Goal: Task Accomplishment & Management: Manage account settings

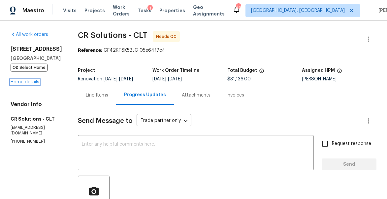
click at [27, 84] on link "Home details" at bounding box center [25, 82] width 29 height 5
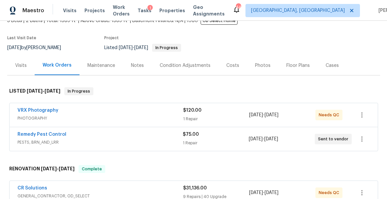
scroll to position [50, 0]
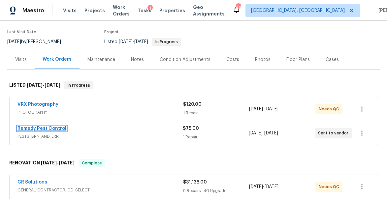
click at [36, 127] on link "Remedy Pest Control" at bounding box center [41, 128] width 49 height 5
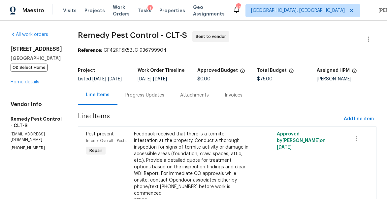
click at [131, 99] on div "Progress Updates" at bounding box center [144, 95] width 39 height 7
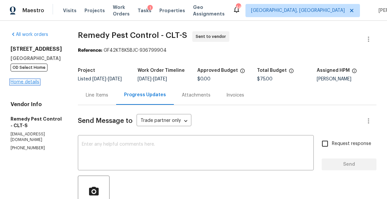
click at [28, 84] on link "Home details" at bounding box center [25, 82] width 29 height 5
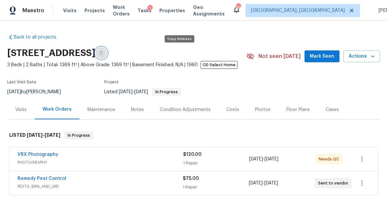
click at [103, 54] on icon "button" at bounding box center [101, 53] width 3 height 4
click at [103, 52] on icon "button" at bounding box center [101, 53] width 3 height 4
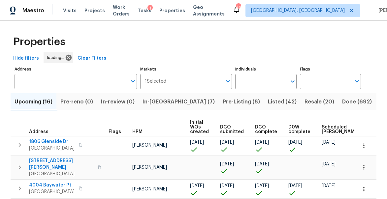
click at [66, 10] on span "Visits" at bounding box center [70, 10] width 14 height 7
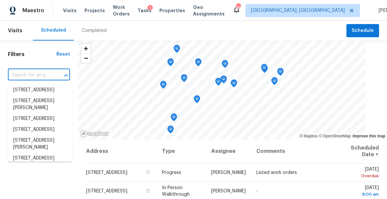
click at [24, 77] on input "text" at bounding box center [30, 75] width 44 height 10
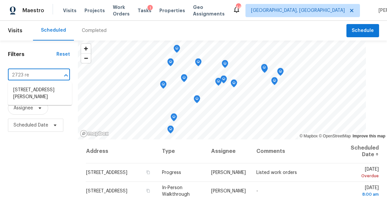
type input "2723 rey"
click at [22, 99] on li "2723 Reynolds Park Rd, Winston Salem, NC 27107" at bounding box center [40, 94] width 64 height 18
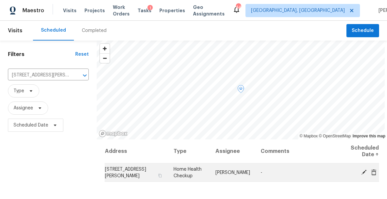
click at [363, 169] on icon at bounding box center [364, 172] width 6 height 6
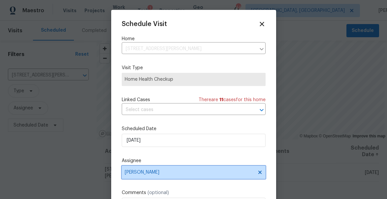
click at [172, 173] on span "[PERSON_NAME]" at bounding box center [189, 172] width 129 height 5
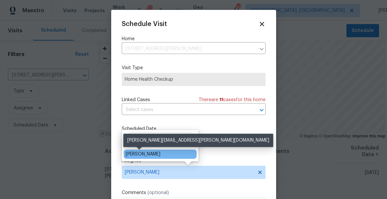
type input "craven"
click at [146, 156] on div "[PERSON_NAME]" at bounding box center [143, 154] width 35 height 7
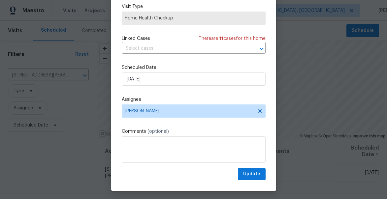
scroll to position [51, 0]
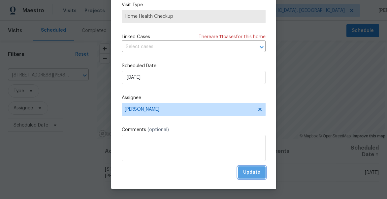
click at [257, 174] on span "Update" at bounding box center [251, 173] width 17 height 8
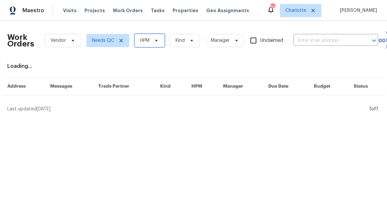
click at [147, 39] on span "HPM" at bounding box center [144, 40] width 9 height 7
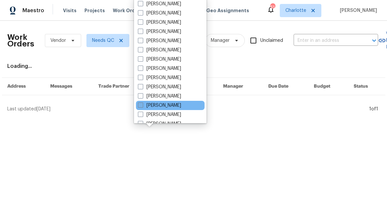
click at [155, 104] on label "[PERSON_NAME]" at bounding box center [159, 105] width 43 height 7
click at [142, 104] on input "[PERSON_NAME]" at bounding box center [140, 104] width 4 height 4
checkbox input "true"
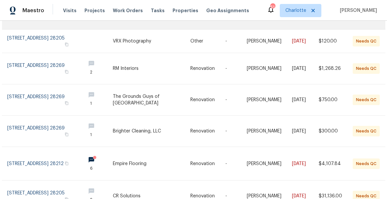
scroll to position [134, 0]
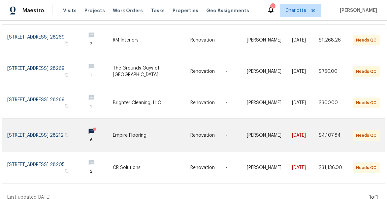
click at [23, 128] on link at bounding box center [43, 135] width 73 height 33
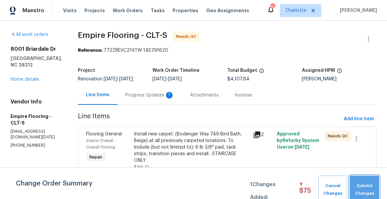
click at [362, 184] on span "Submit Changes" at bounding box center [364, 189] width 23 height 15
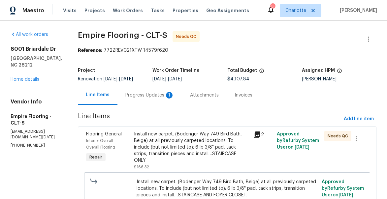
click at [159, 96] on div "Progress Updates 1" at bounding box center [149, 94] width 65 height 19
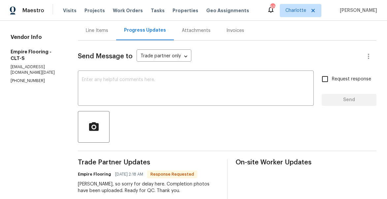
scroll to position [16, 0]
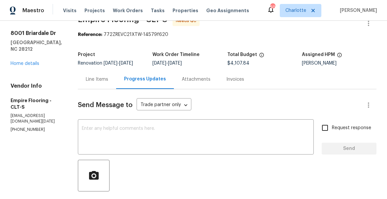
click at [103, 80] on div "Line Items" at bounding box center [97, 79] width 38 height 19
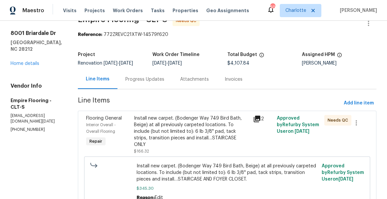
click at [161, 132] on div "Install new carpet. (Bodenger Way 749 Bird Bath, Beige) at all previously carpe…" at bounding box center [191, 131] width 115 height 33
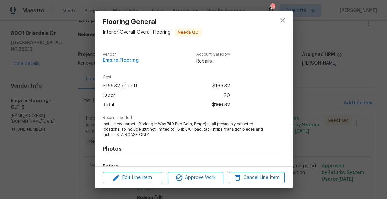
click at [198, 185] on div "Edit Line Item Approve Work Cancel Line Item" at bounding box center [194, 178] width 198 height 22
click at [197, 175] on span "Approve Work" at bounding box center [196, 178] width 52 height 8
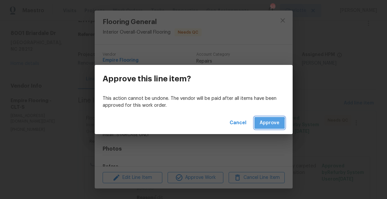
click at [265, 124] on span "Approve" at bounding box center [270, 123] width 20 height 8
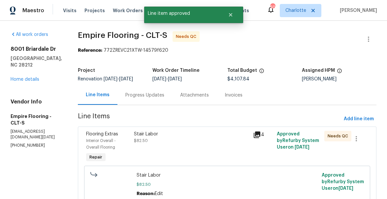
click at [172, 144] on div "Stair Labor $82.50" at bounding box center [191, 137] width 115 height 13
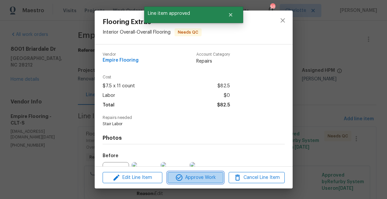
click at [183, 176] on span "Approve Work" at bounding box center [196, 178] width 52 height 8
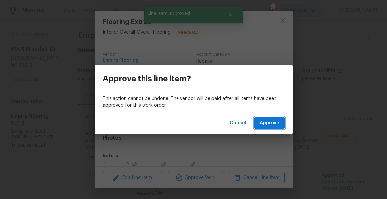
click at [270, 121] on span "Approve" at bounding box center [270, 123] width 20 height 8
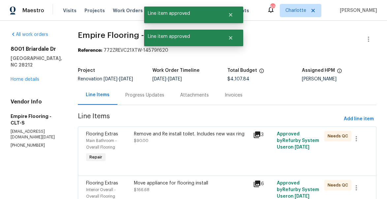
click at [180, 135] on div "Remove and Re install toilet. Includes new wax ring $90.00" at bounding box center [191, 147] width 119 height 37
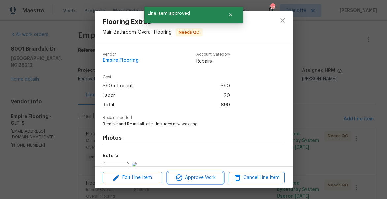
click at [204, 177] on span "Approve Work" at bounding box center [196, 178] width 52 height 8
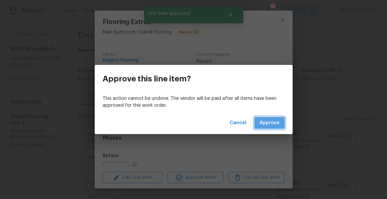
click at [268, 121] on span "Approve" at bounding box center [270, 123] width 20 height 8
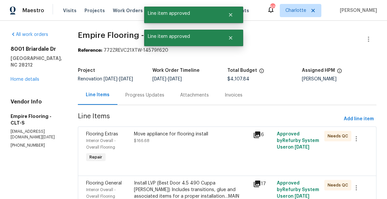
click at [170, 143] on div "Move appliance for flooring install $166.68" at bounding box center [191, 137] width 115 height 13
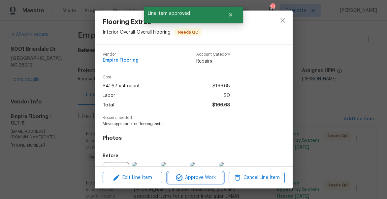
click at [192, 178] on span "Approve Work" at bounding box center [196, 178] width 52 height 8
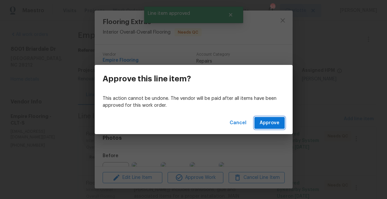
click at [269, 123] on span "Approve" at bounding box center [270, 123] width 20 height 8
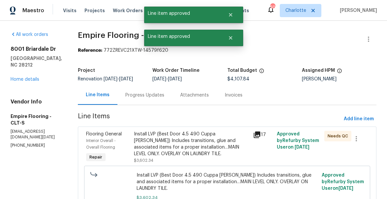
click at [178, 146] on div "Install LVP (Best Door 4.5 490 Cuppa Joe) Includes transitions, glue and associ…" at bounding box center [191, 144] width 115 height 26
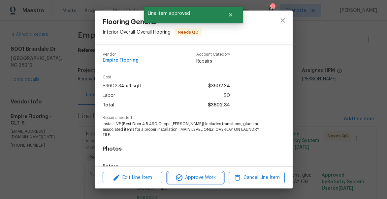
click at [197, 173] on button "Approve Work" at bounding box center [196, 178] width 56 height 12
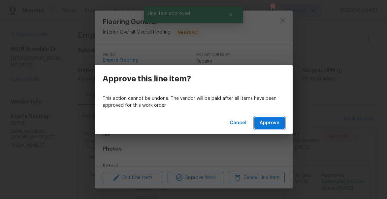
click at [271, 127] on span "Approve" at bounding box center [270, 123] width 20 height 8
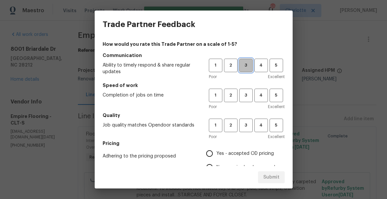
click at [245, 63] on span "3" at bounding box center [246, 66] width 12 height 8
click at [247, 93] on span "3" at bounding box center [246, 96] width 12 height 8
click at [247, 124] on span "3" at bounding box center [246, 126] width 12 height 8
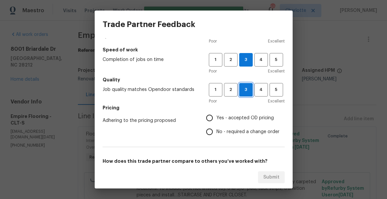
scroll to position [41, 0]
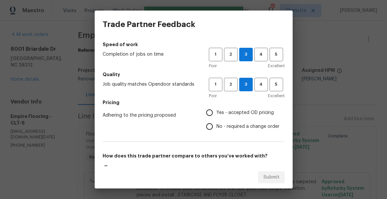
click at [215, 124] on input "No - required a change order" at bounding box center [210, 127] width 14 height 14
radio input "true"
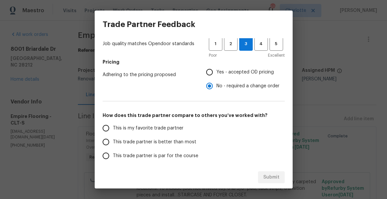
scroll to position [95, 0]
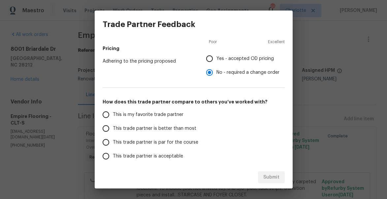
click at [122, 126] on span "This trade partner is better than most" at bounding box center [154, 128] width 83 height 7
click at [113, 126] on input "This trade partner is better than most" at bounding box center [106, 129] width 14 height 14
click at [269, 177] on span "Submit" at bounding box center [271, 178] width 16 height 8
radio input "true"
radio input "false"
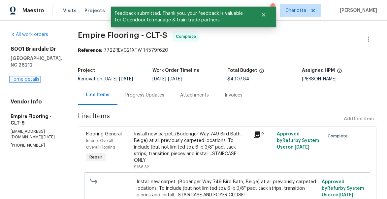
click at [28, 77] on link "Home details" at bounding box center [25, 79] width 29 height 5
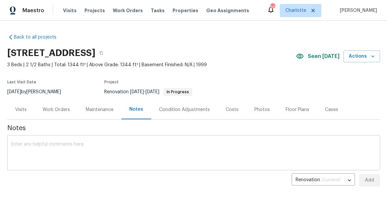
click at [86, 150] on textarea at bounding box center [193, 153] width 365 height 23
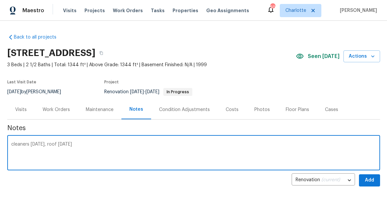
type textarea "cleaners yesterday, roof today"
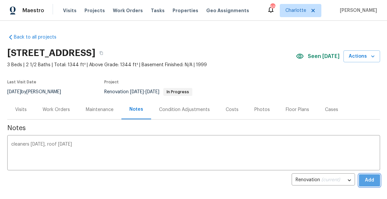
click at [369, 181] on span "Add" at bounding box center [369, 180] width 11 height 8
click at [52, 110] on div "Work Orders" at bounding box center [56, 110] width 27 height 7
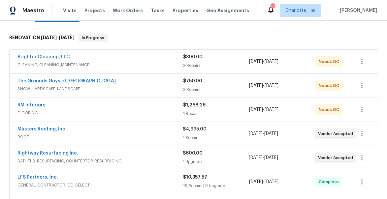
scroll to position [105, 0]
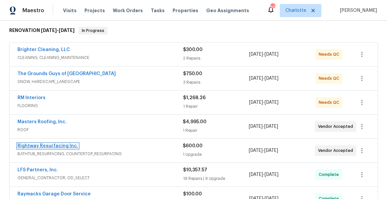
click at [27, 146] on link "Rightway Resurfacing Inc." at bounding box center [47, 146] width 61 height 5
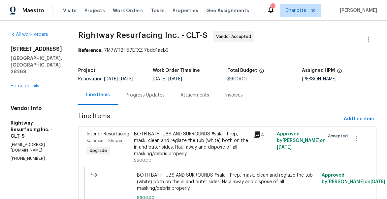
click at [149, 99] on div "Progress Updates" at bounding box center [145, 95] width 39 height 7
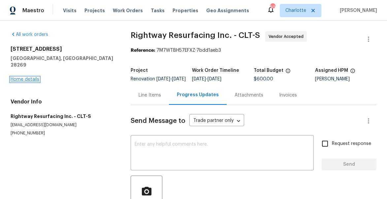
click at [22, 77] on link "Home details" at bounding box center [25, 79] width 29 height 5
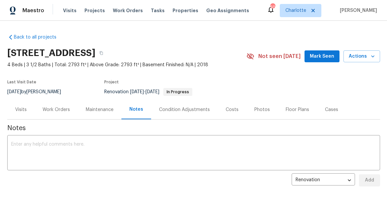
click at [319, 57] on span "Mark Seen" at bounding box center [322, 56] width 24 height 8
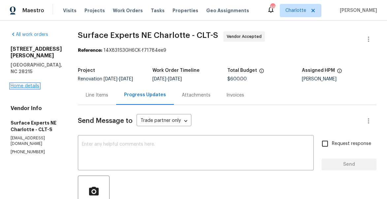
click at [27, 84] on link "Home details" at bounding box center [25, 86] width 29 height 5
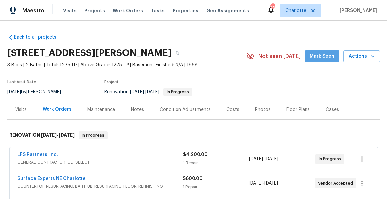
click at [329, 55] on span "Mark Seen" at bounding box center [322, 56] width 24 height 8
click at [139, 111] on div "Notes" at bounding box center [137, 110] width 13 height 7
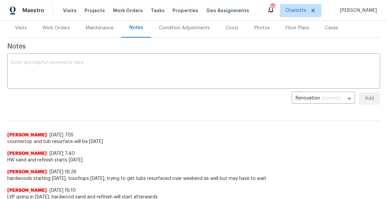
scroll to position [98, 0]
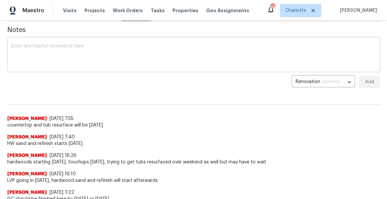
click at [109, 53] on textarea at bounding box center [193, 55] width 365 height 23
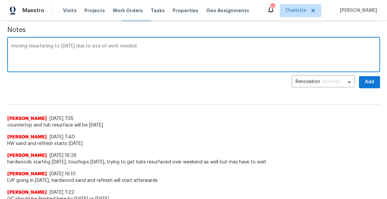
type textarea "moving resurfacing to Monday due to size of work needed"
click at [369, 84] on span "Add" at bounding box center [369, 82] width 11 height 8
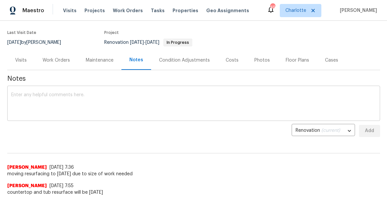
scroll to position [0, 0]
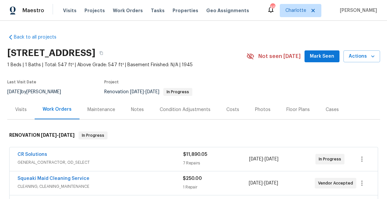
click at [334, 52] on span "Mark Seen" at bounding box center [322, 56] width 24 height 8
